Goal: Find specific fact: Find specific fact

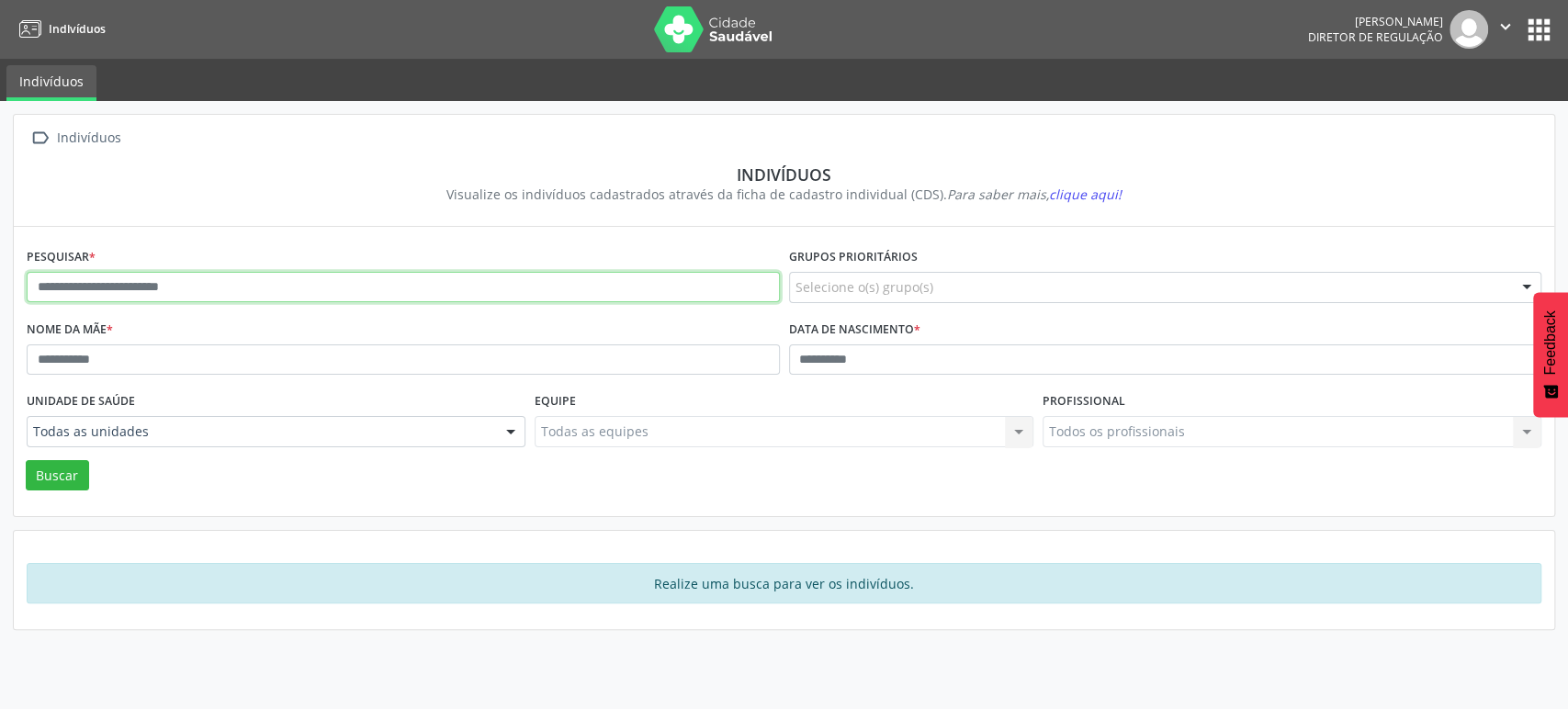
click at [177, 279] on input "text" at bounding box center [404, 287] width 754 height 31
click at [26, 460] on button "Buscar" at bounding box center [58, 475] width 64 height 31
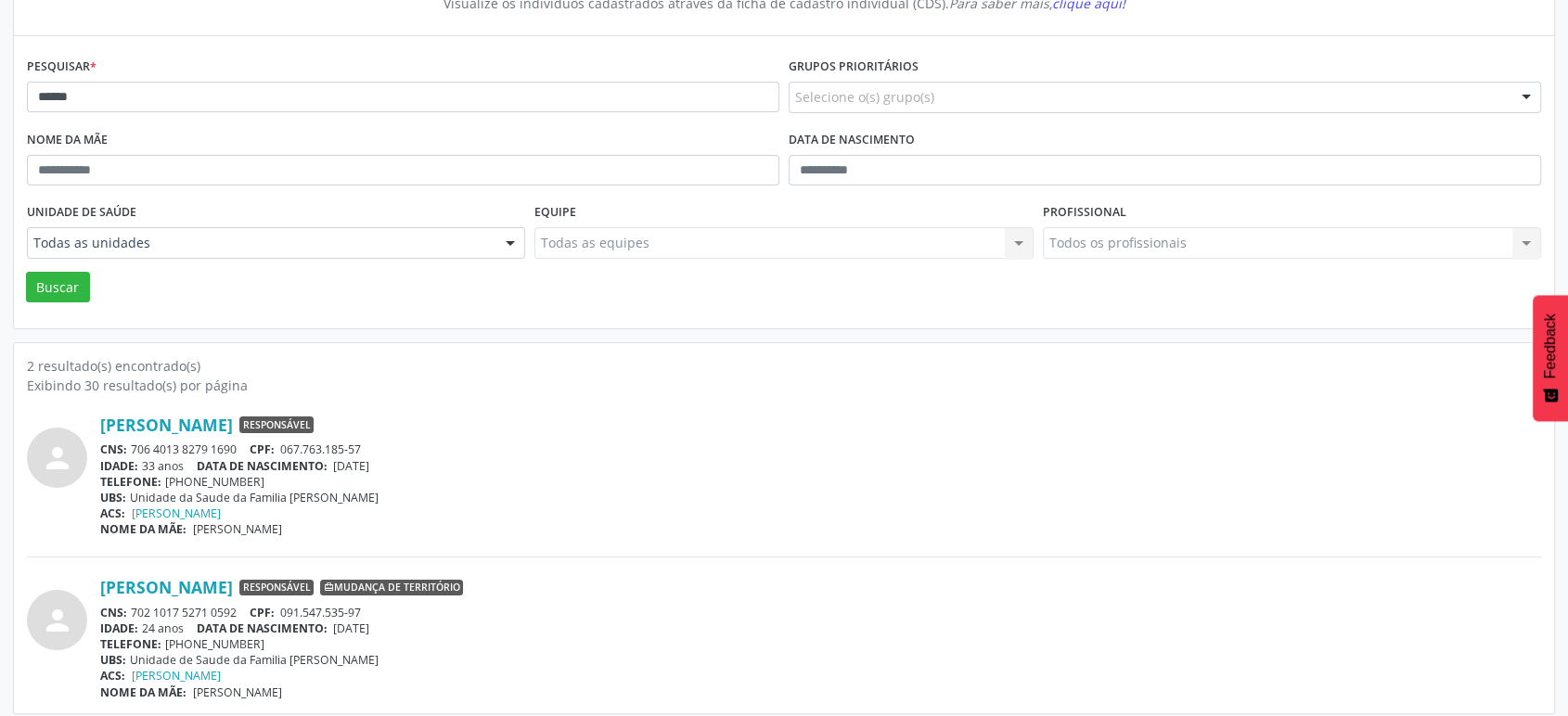
scroll to position [201, 0]
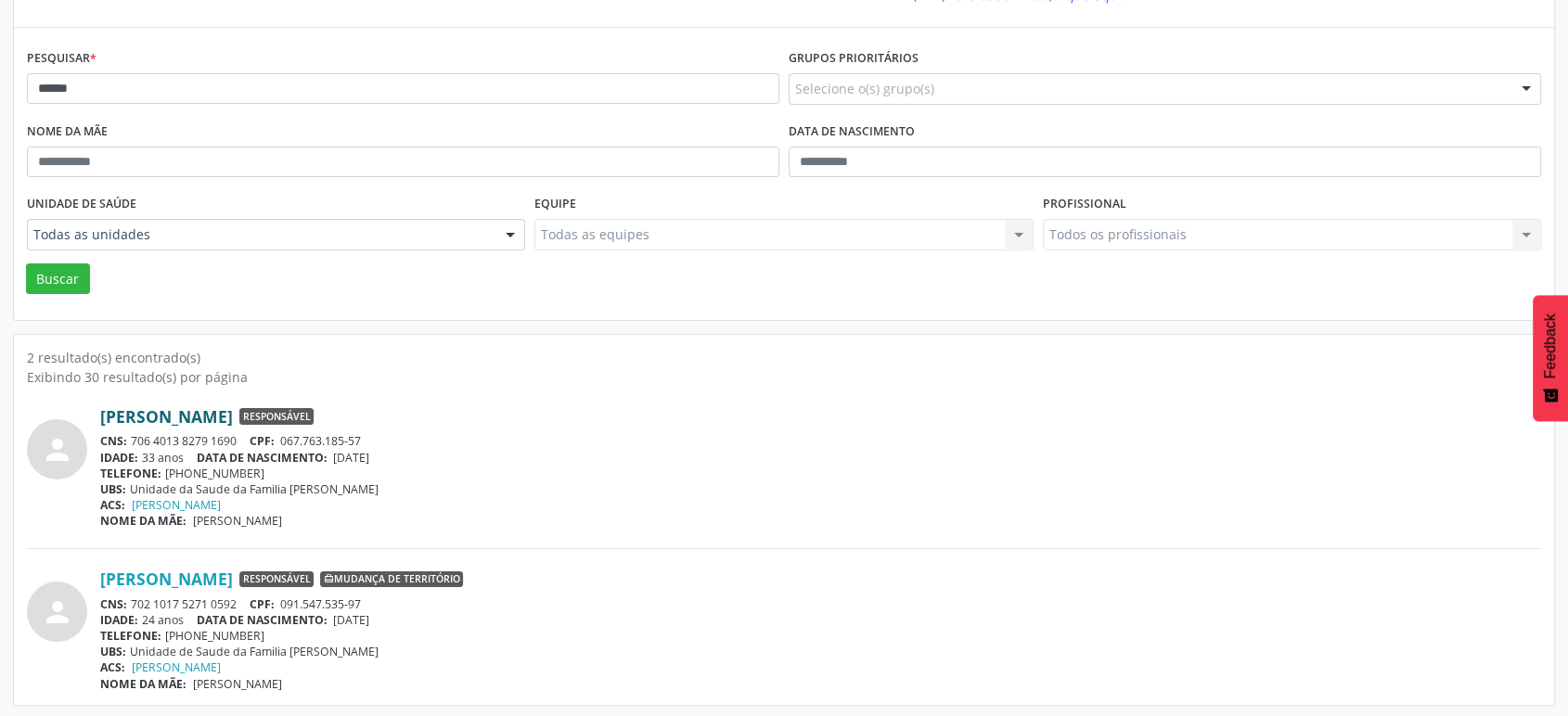
drag, startPoint x: 97, startPoint y: 416, endPoint x: 233, endPoint y: 408, distance: 136.2
click at [233, 408] on div "person [PERSON_NAME] Responsável CNS: 706 4013 8279 1690 CPF: 067.763.185-57 ID…" at bounding box center [784, 466] width 1513 height 122
copy div "[PERSON_NAME]"
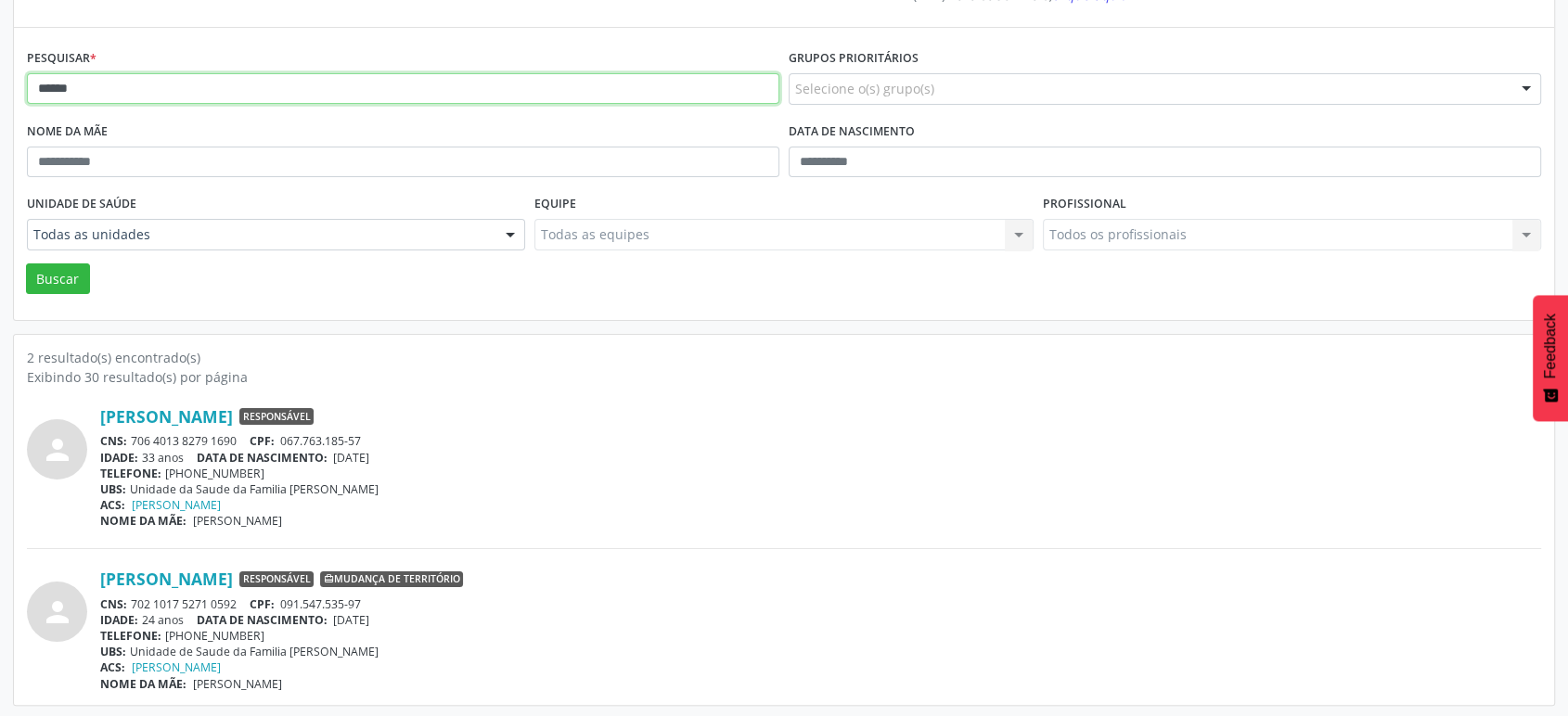
click at [89, 78] on input "******" at bounding box center [403, 89] width 752 height 31
type input "**********"
click at [26, 263] on button "Buscar" at bounding box center [59, 279] width 64 height 31
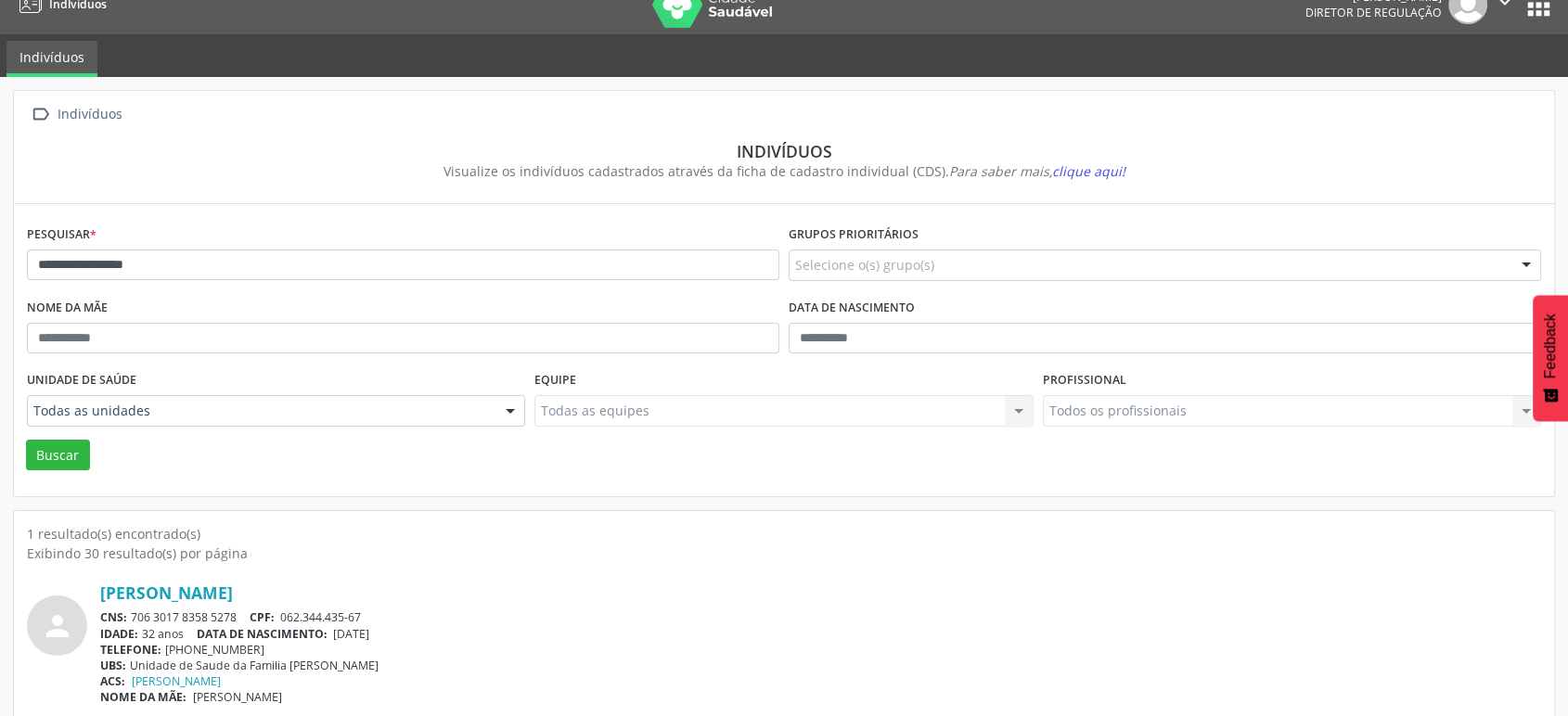
scroll to position [39, 0]
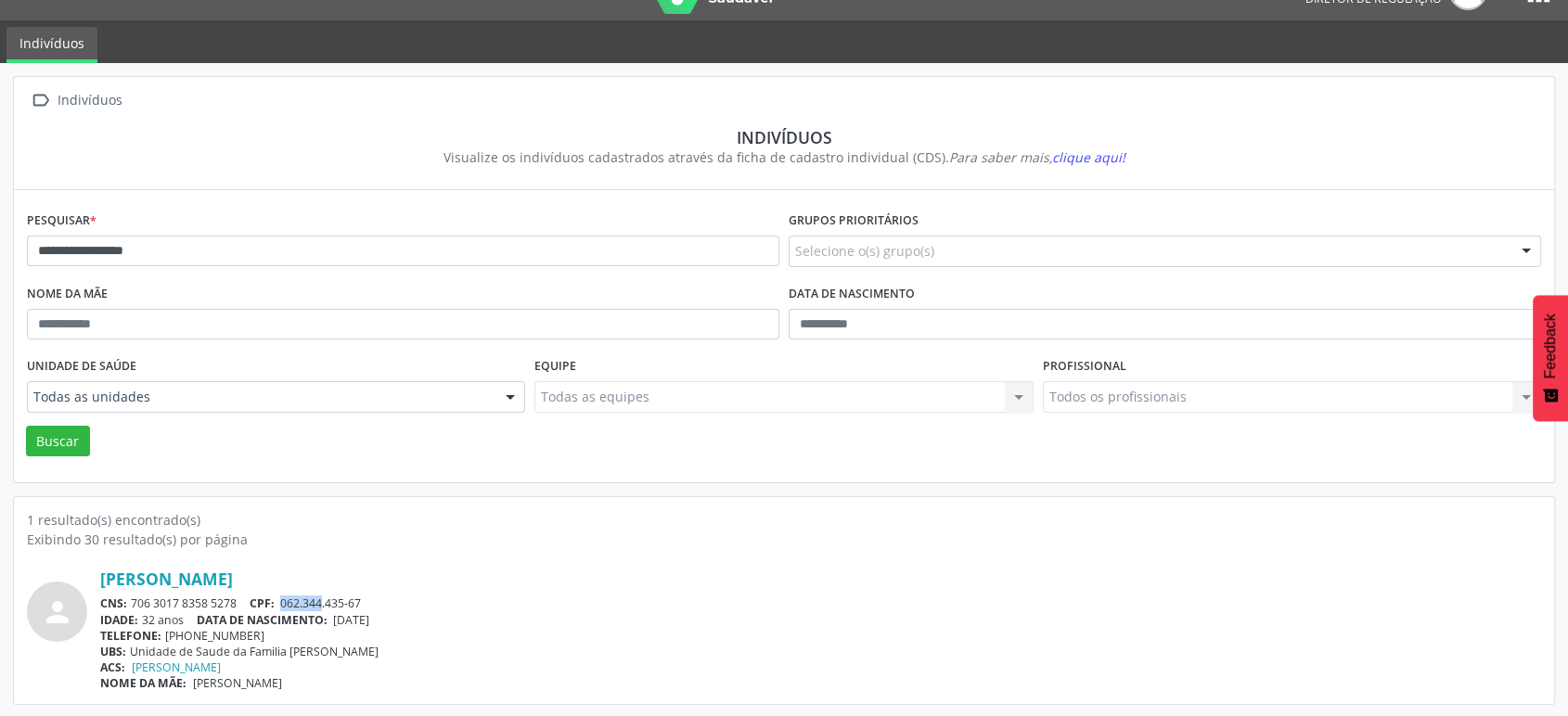
drag, startPoint x: 282, startPoint y: 596, endPoint x: 326, endPoint y: 599, distance: 44.1
click at [326, 599] on div "CNS: 706 3017 8358 5278 CPF: 062.344.435-67" at bounding box center [821, 603] width 1440 height 16
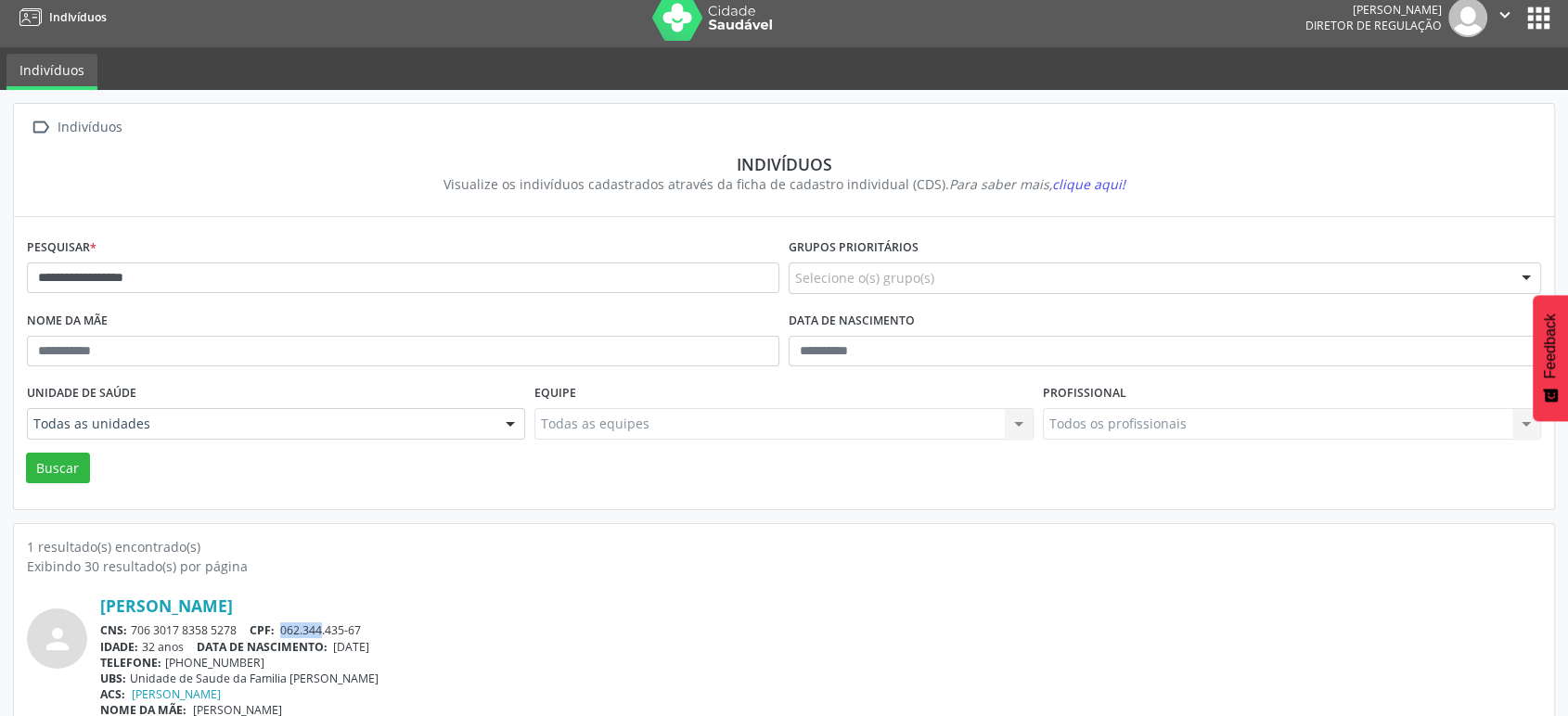
scroll to position [0, 0]
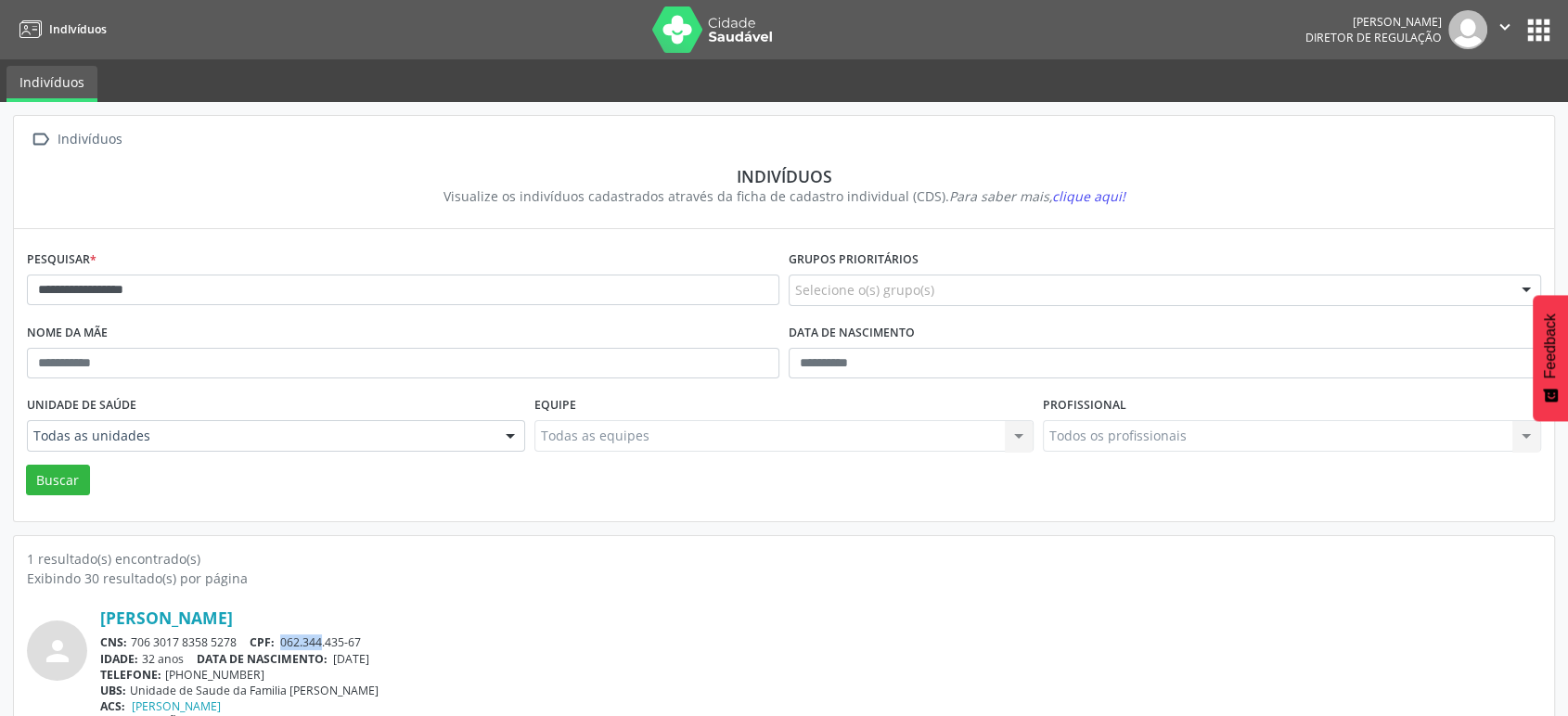
click at [1540, 36] on button "apps" at bounding box center [1538, 29] width 32 height 32
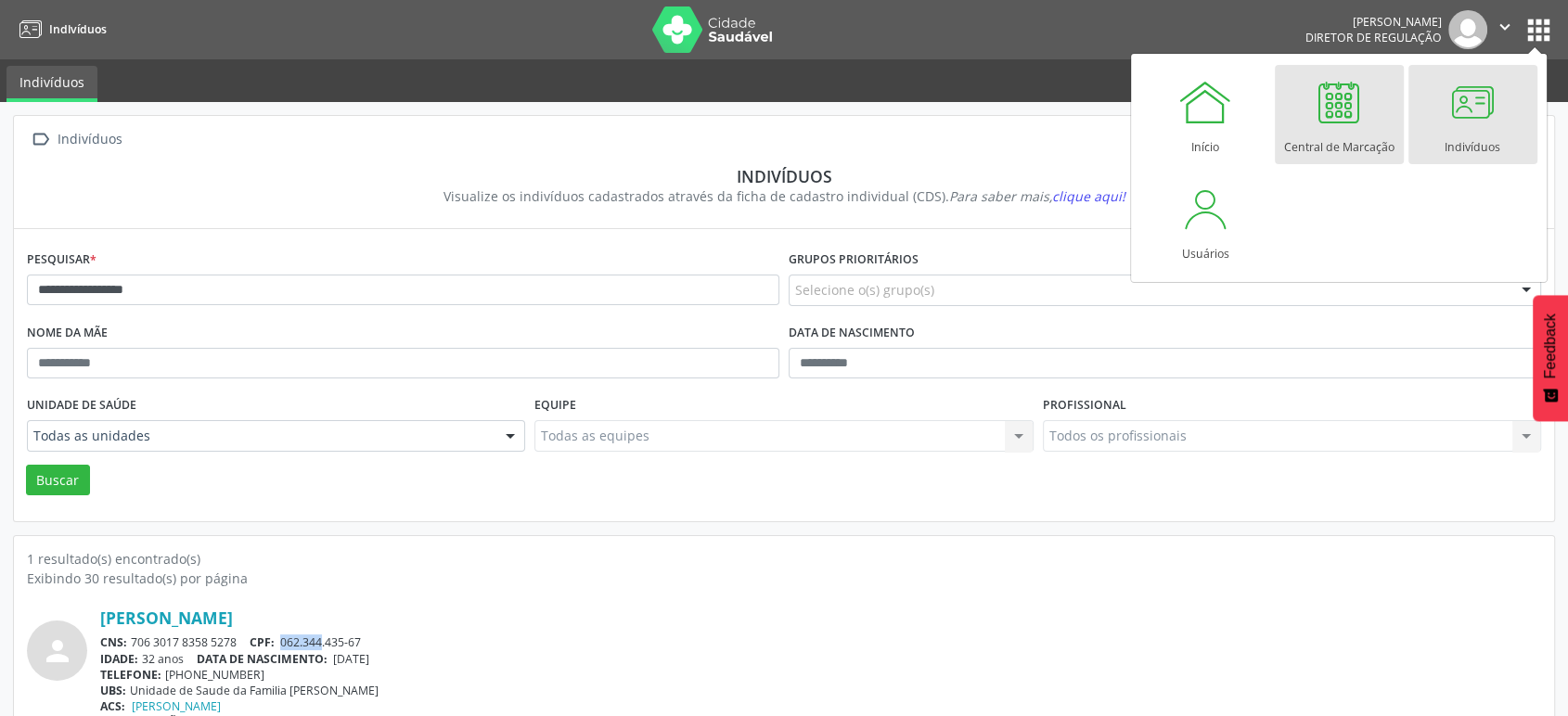
click at [1337, 120] on div at bounding box center [1338, 101] width 56 height 56
